Goal: Transaction & Acquisition: Purchase product/service

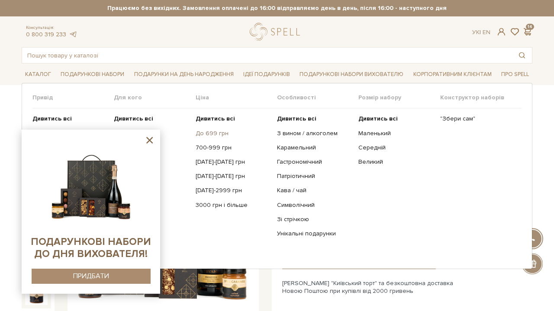
click at [200, 133] on link "До 699 грн" at bounding box center [232, 134] width 75 height 8
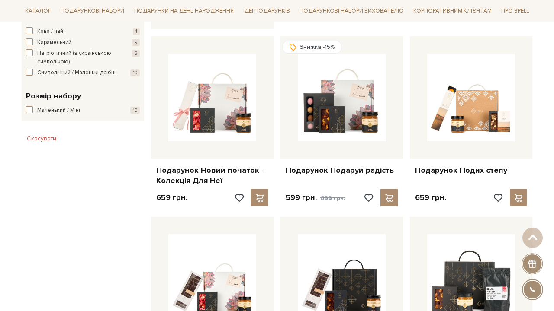
scroll to position [501, 0]
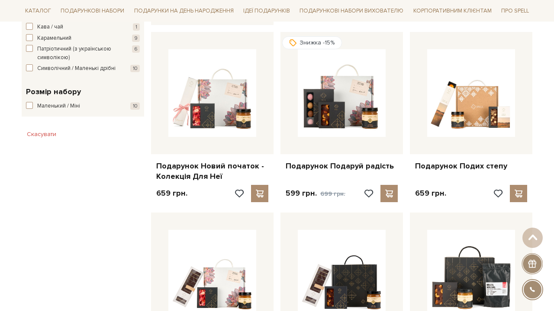
click at [538, 138] on div "Головна Вся продукція Подарункові набори Подарункові набори 500 - 699 грн Подар…" at bounding box center [277, 226] width 554 height 1265
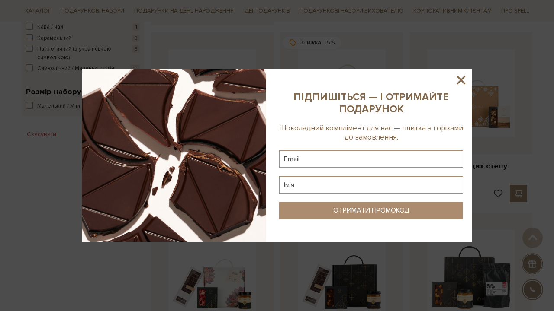
click at [461, 78] on icon at bounding box center [460, 80] width 15 height 15
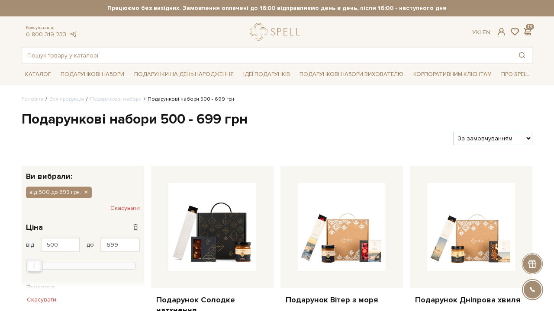
scroll to position [0, 0]
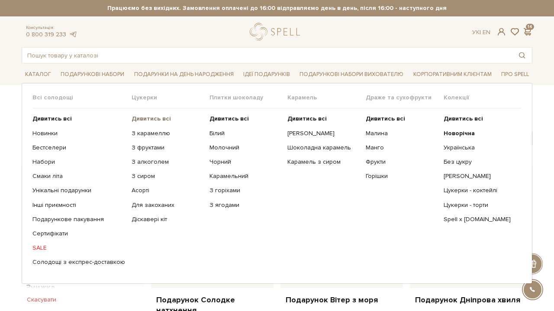
click at [150, 122] on link "Дивитись всі" at bounding box center [166, 119] width 71 height 8
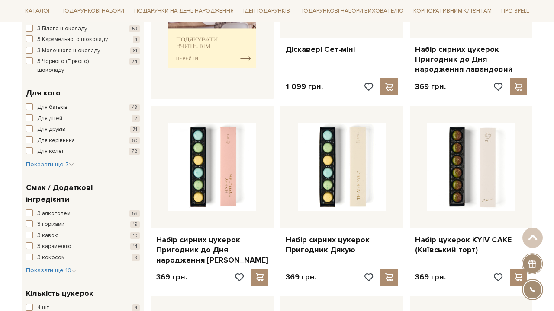
scroll to position [563, 0]
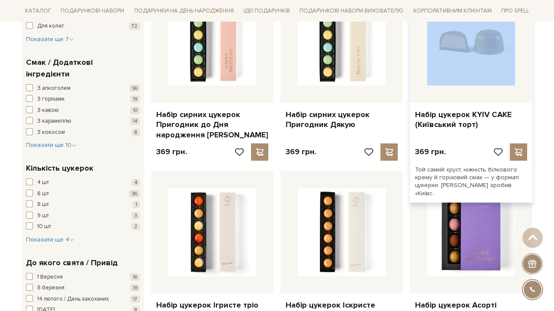
click at [489, 80] on div at bounding box center [471, 42] width 122 height 122
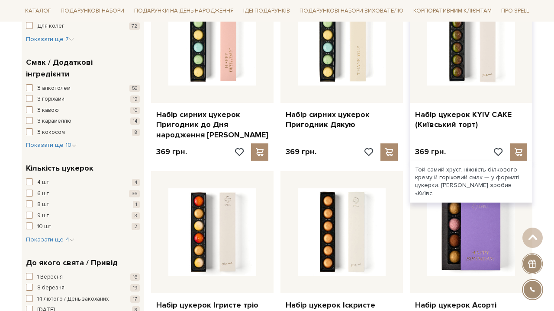
click at [465, 85] on div at bounding box center [471, 42] width 122 height 122
click at [458, 118] on link "Набір цукерок KYIV CAKE (Київський торт)" at bounding box center [471, 120] width 112 height 20
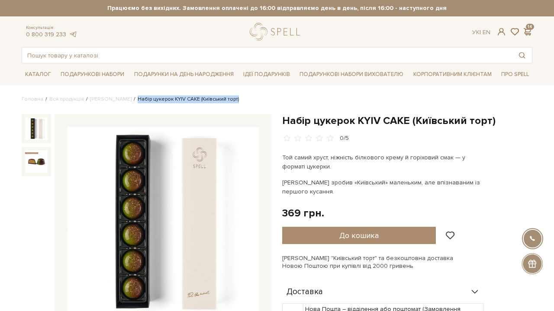
drag, startPoint x: 125, startPoint y: 99, endPoint x: 238, endPoint y: 99, distance: 113.7
click at [238, 99] on ul "Головна Вся продукція Сети цукерок Набір цукерок KYIV CAKE (Київський торт)" at bounding box center [277, 100] width 510 height 8
copy li "Набір цукерок KYIV CAKE (Київський торт)"
